Goal: Information Seeking & Learning: Learn about a topic

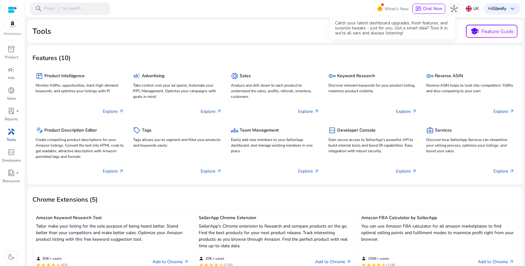
click at [385, 11] on span "What's New" at bounding box center [397, 8] width 24 height 11
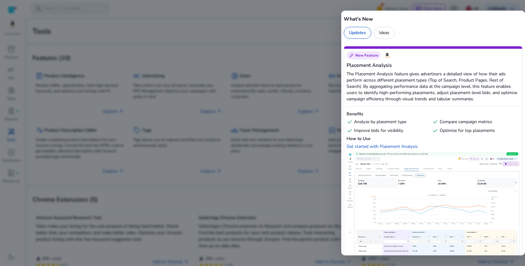
click at [273, 14] on div at bounding box center [262, 133] width 525 height 266
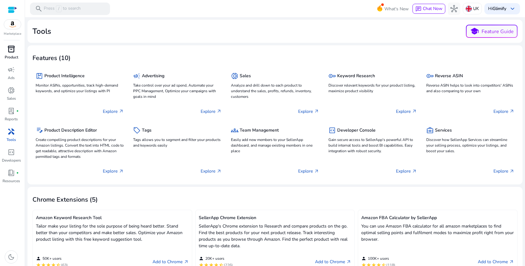
click at [12, 47] on span "inventory_2" at bounding box center [12, 49] width 8 height 8
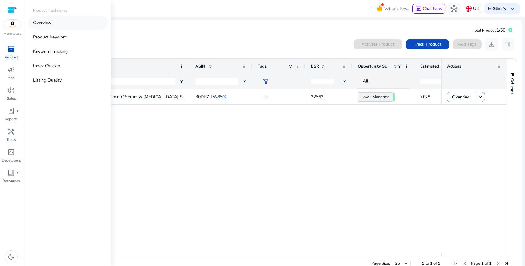
click at [50, 23] on p "Overview" at bounding box center [42, 22] width 18 height 7
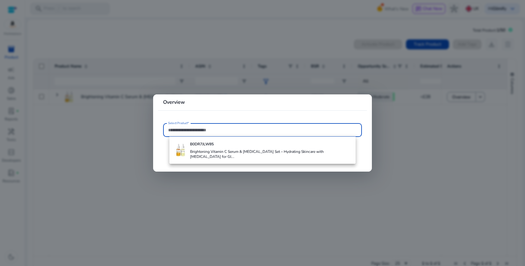
click at [189, 79] on div at bounding box center [262, 133] width 525 height 266
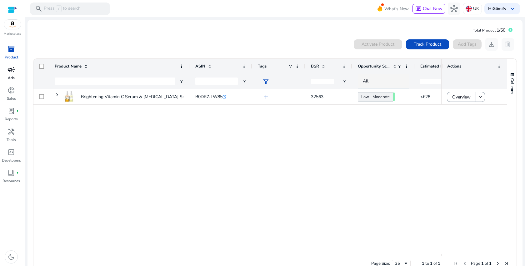
click at [9, 65] on div "campaign" at bounding box center [12, 70] width 18 height 10
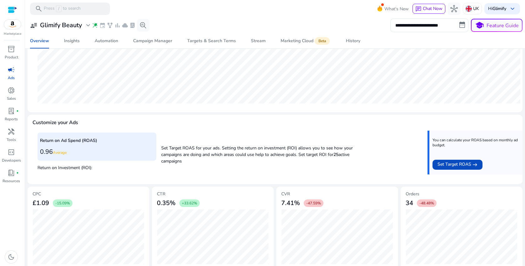
scroll to position [165, 0]
click at [97, 147] on div "Return on Ad Spend (ROAS) 0.96 Average" at bounding box center [97, 147] width 119 height 28
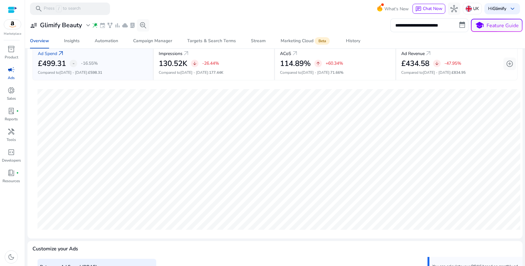
scroll to position [0, 0]
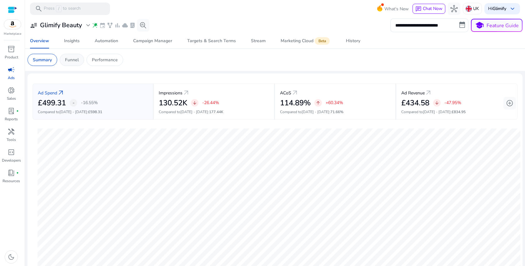
click at [76, 63] on div "Funnel" at bounding box center [72, 60] width 24 height 12
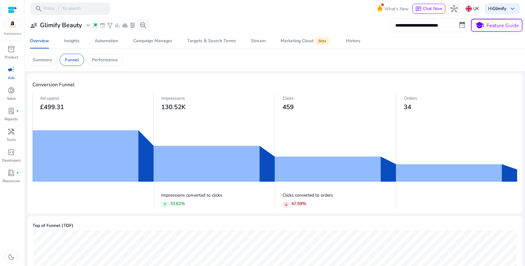
scroll to position [27, 0]
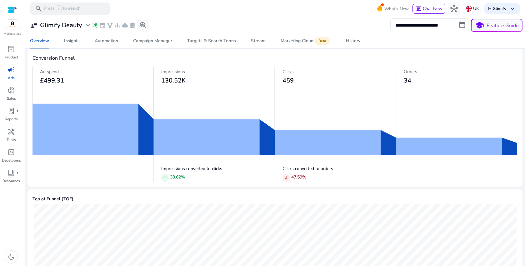
click at [109, 130] on img at bounding box center [275, 124] width 485 height 116
click at [152, 131] on img at bounding box center [275, 124] width 485 height 116
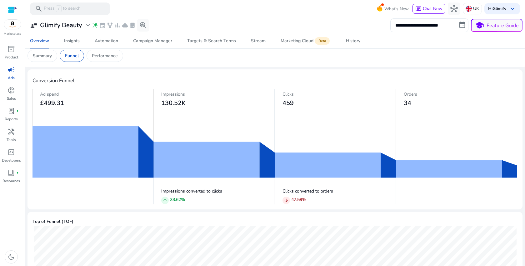
scroll to position [0, 0]
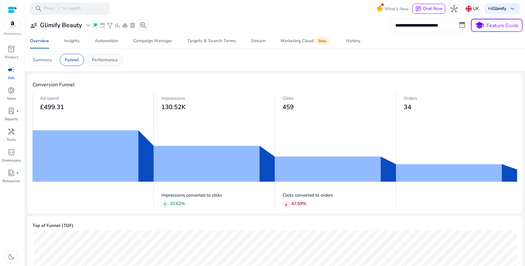
click at [110, 57] on p "Performance" at bounding box center [105, 60] width 26 height 7
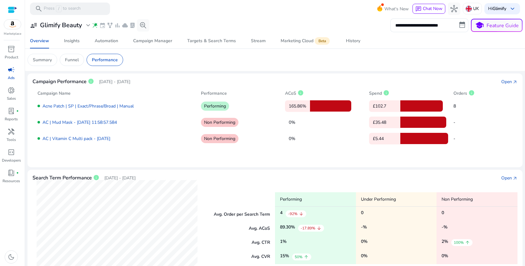
click at [229, 124] on p "Non Performing" at bounding box center [220, 122] width 38 height 9
click at [208, 138] on p "Non Performing" at bounding box center [220, 138] width 38 height 9
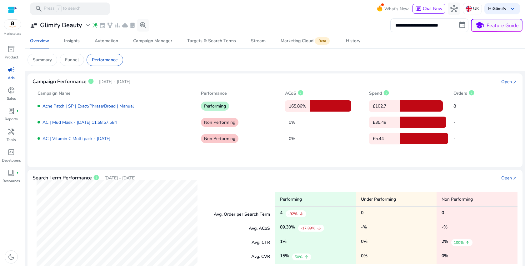
click at [208, 138] on p "Non Performing" at bounding box center [220, 138] width 38 height 9
click at [216, 139] on p "Non Performing" at bounding box center [220, 138] width 38 height 9
click at [207, 140] on p "Non Performing" at bounding box center [220, 138] width 38 height 9
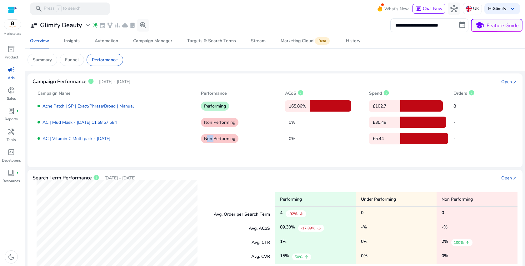
click at [207, 140] on p "Non Performing" at bounding box center [220, 138] width 38 height 9
click at [213, 139] on p "Non Performing" at bounding box center [220, 138] width 38 height 9
click at [207, 138] on p "Non Performing" at bounding box center [220, 138] width 38 height 9
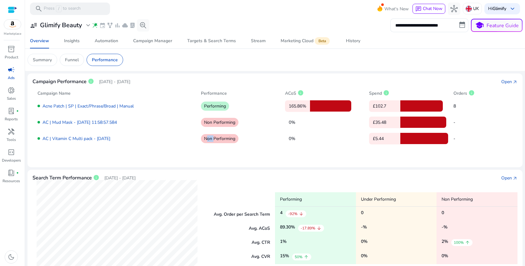
click at [219, 139] on p "Non Performing" at bounding box center [220, 138] width 38 height 9
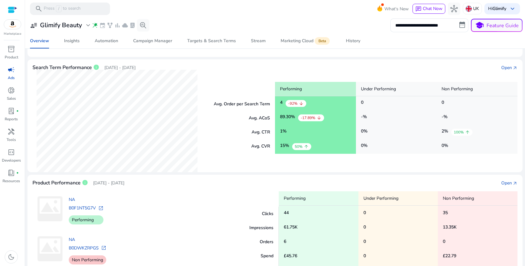
scroll to position [141, 0]
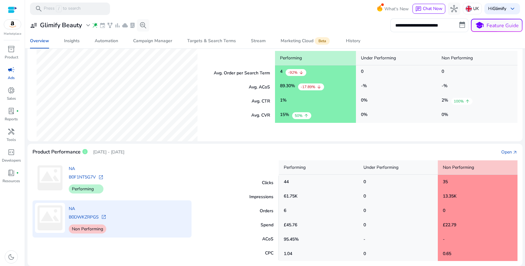
click at [472, 222] on div "£22.79" at bounding box center [478, 225] width 80 height 14
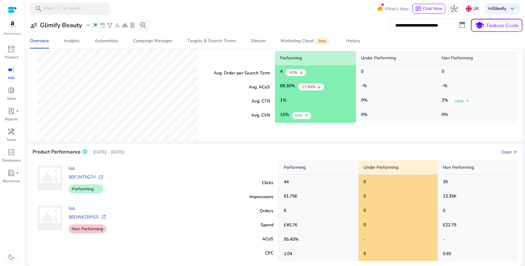
click at [392, 222] on div "0" at bounding box center [399, 225] width 80 height 14
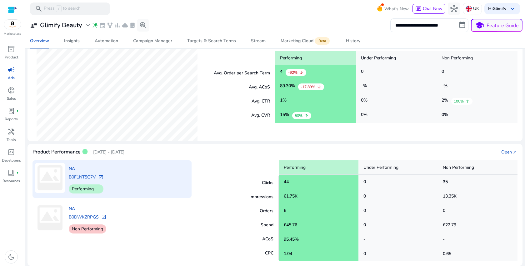
click at [301, 225] on div "£45.76" at bounding box center [319, 225] width 80 height 14
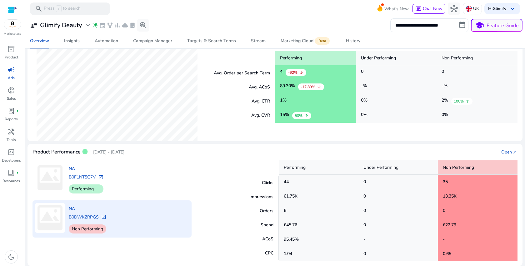
click at [477, 224] on div "£22.79" at bounding box center [478, 225] width 80 height 14
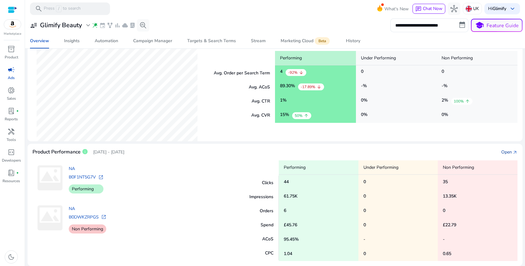
click at [503, 152] on div "Open" at bounding box center [507, 152] width 11 height 7
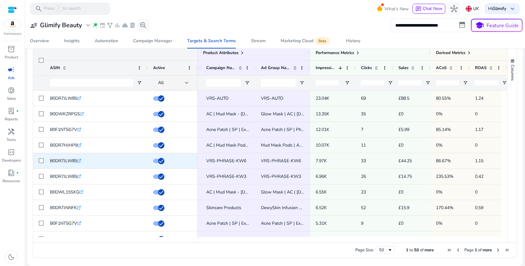
scroll to position [0, 180]
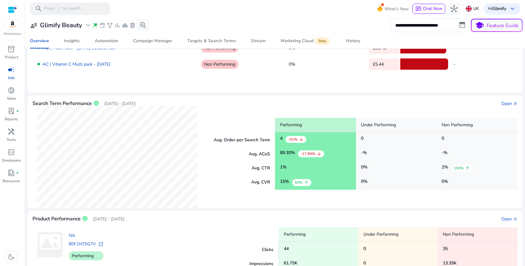
click at [299, 141] on span "arrow_downward" at bounding box center [301, 139] width 5 height 5
click at [278, 154] on div "89.30 % -17.89% arrow_downward" at bounding box center [315, 154] width 81 height 14
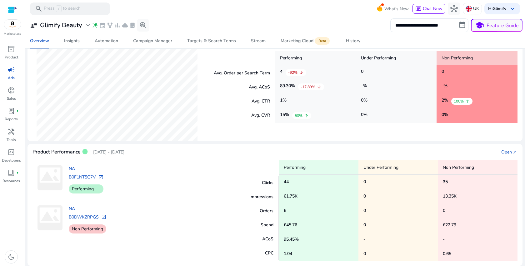
click at [449, 95] on div "2 % 100% arrow_upward" at bounding box center [477, 101] width 81 height 14
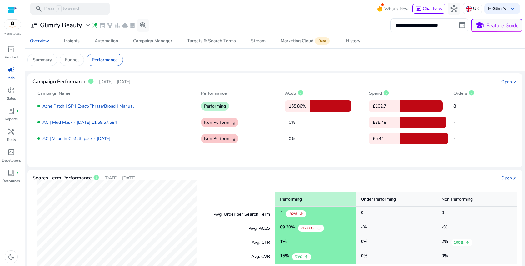
click at [83, 51] on mat-card "Summary Funnel Performance" at bounding box center [275, 60] width 505 height 22
click at [101, 40] on div "Automation" at bounding box center [106, 41] width 23 height 4
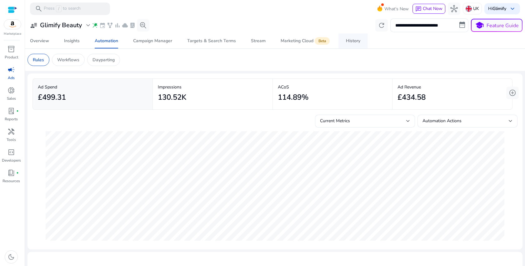
click at [350, 39] on div "History" at bounding box center [353, 41] width 14 height 4
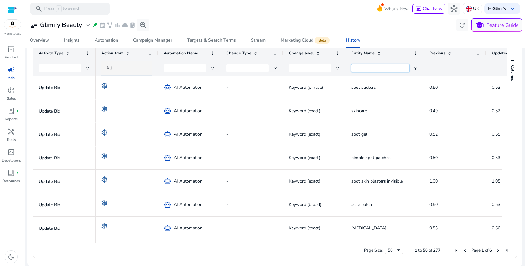
click at [391, 66] on input "Entity Name Filter Input" at bounding box center [380, 68] width 58 height 8
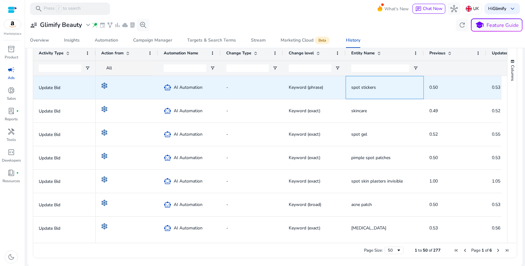
click at [410, 98] on div "spot stickers" at bounding box center [384, 87] width 67 height 23
